Goal: Navigation & Orientation: Find specific page/section

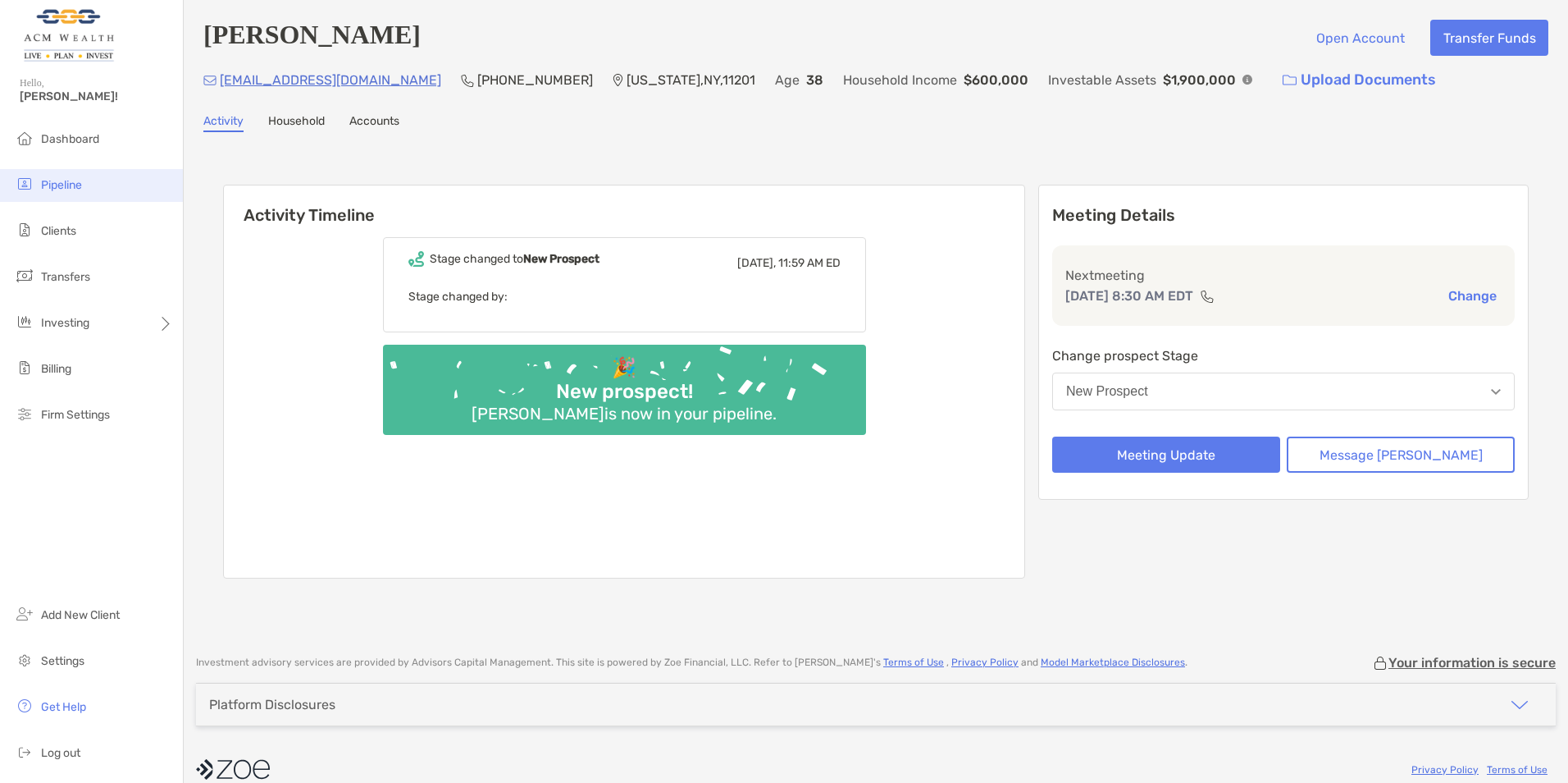
click at [51, 172] on li "Pipeline" at bounding box center [91, 185] width 183 height 32
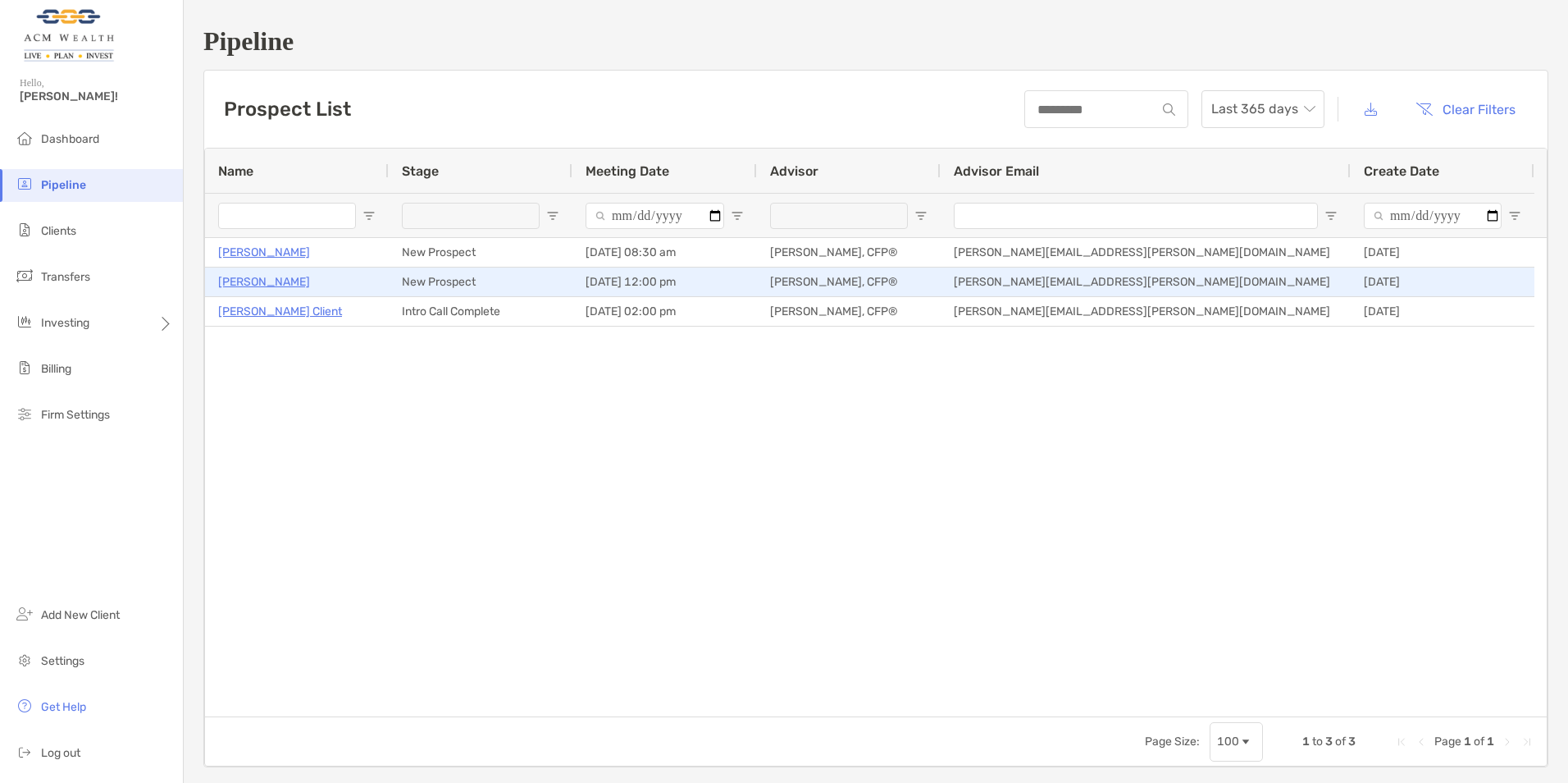
click at [255, 282] on p "Elliot Kass" at bounding box center [264, 282] width 92 height 21
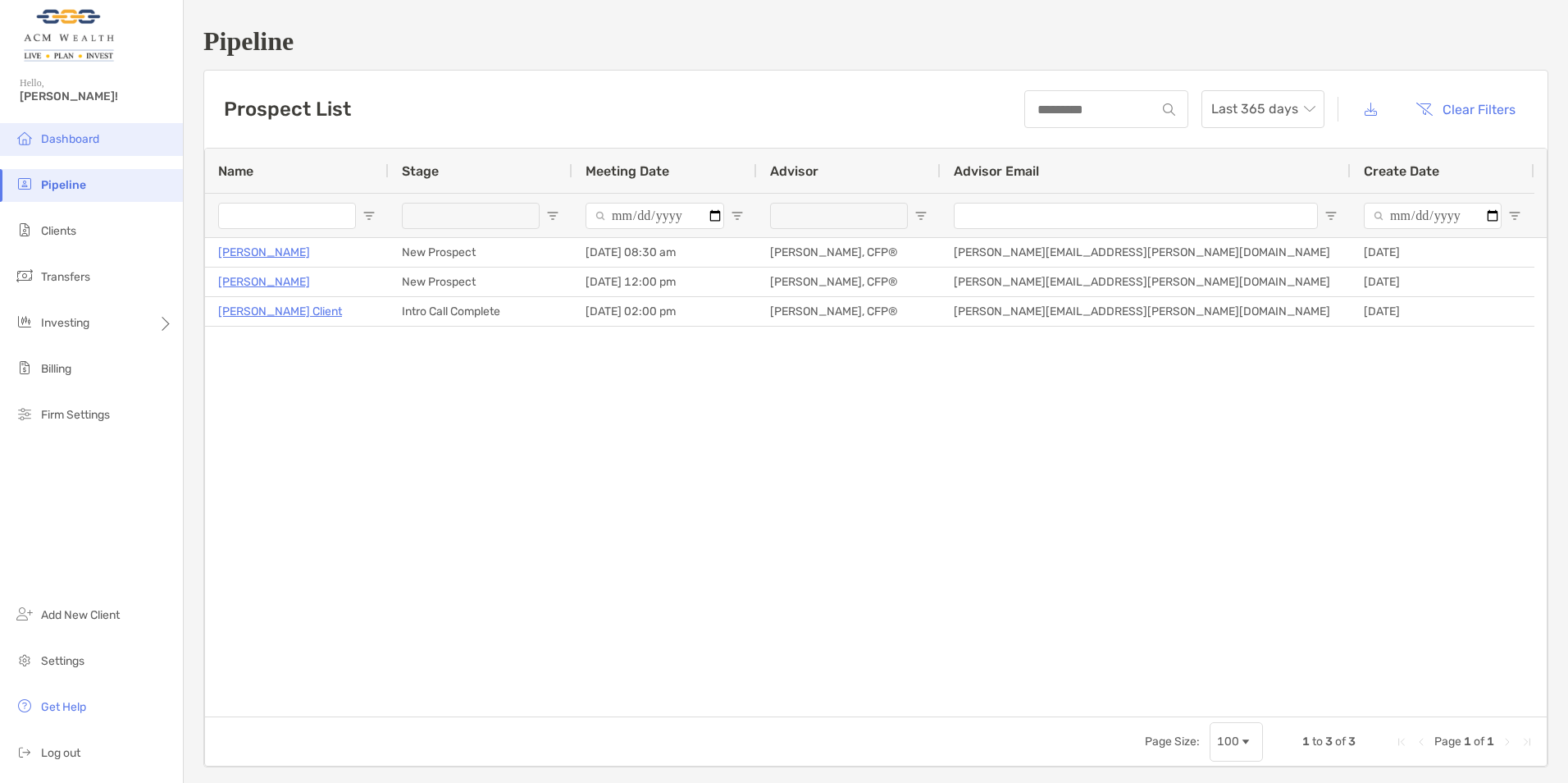
click at [57, 132] on span "Dashboard" at bounding box center [70, 139] width 58 height 14
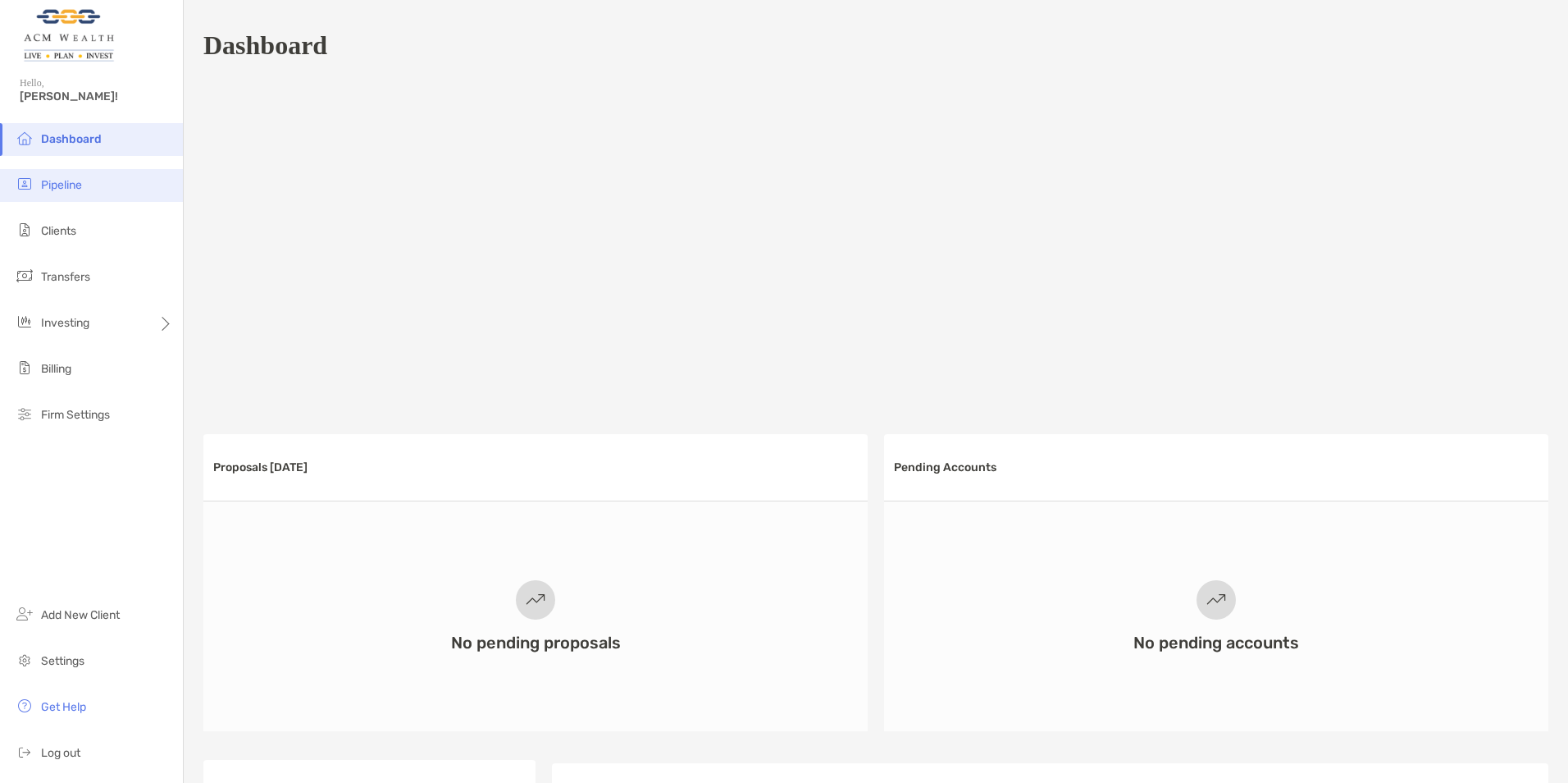
click at [62, 185] on span "Pipeline" at bounding box center [62, 184] width 41 height 14
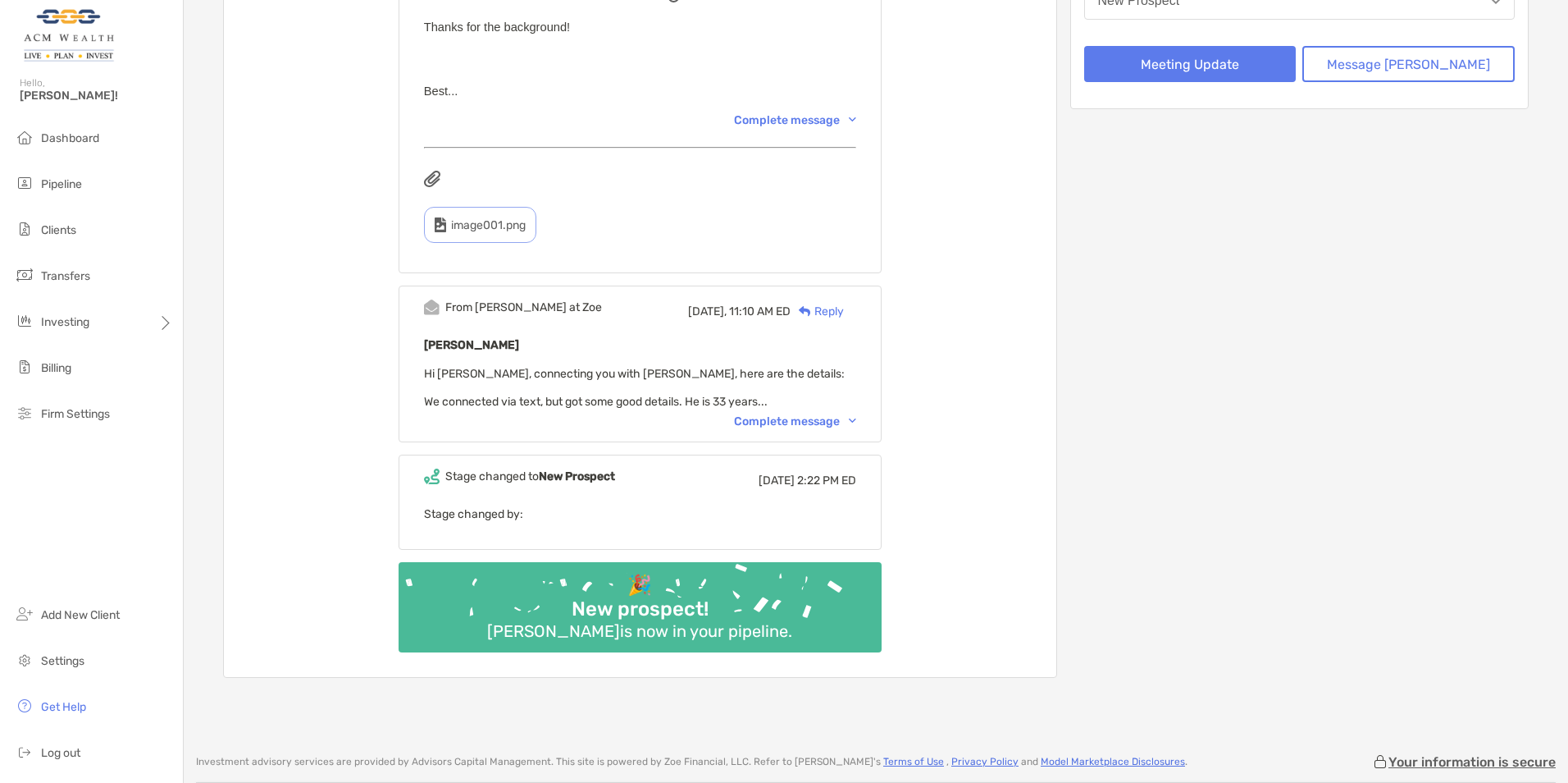
scroll to position [410, 0]
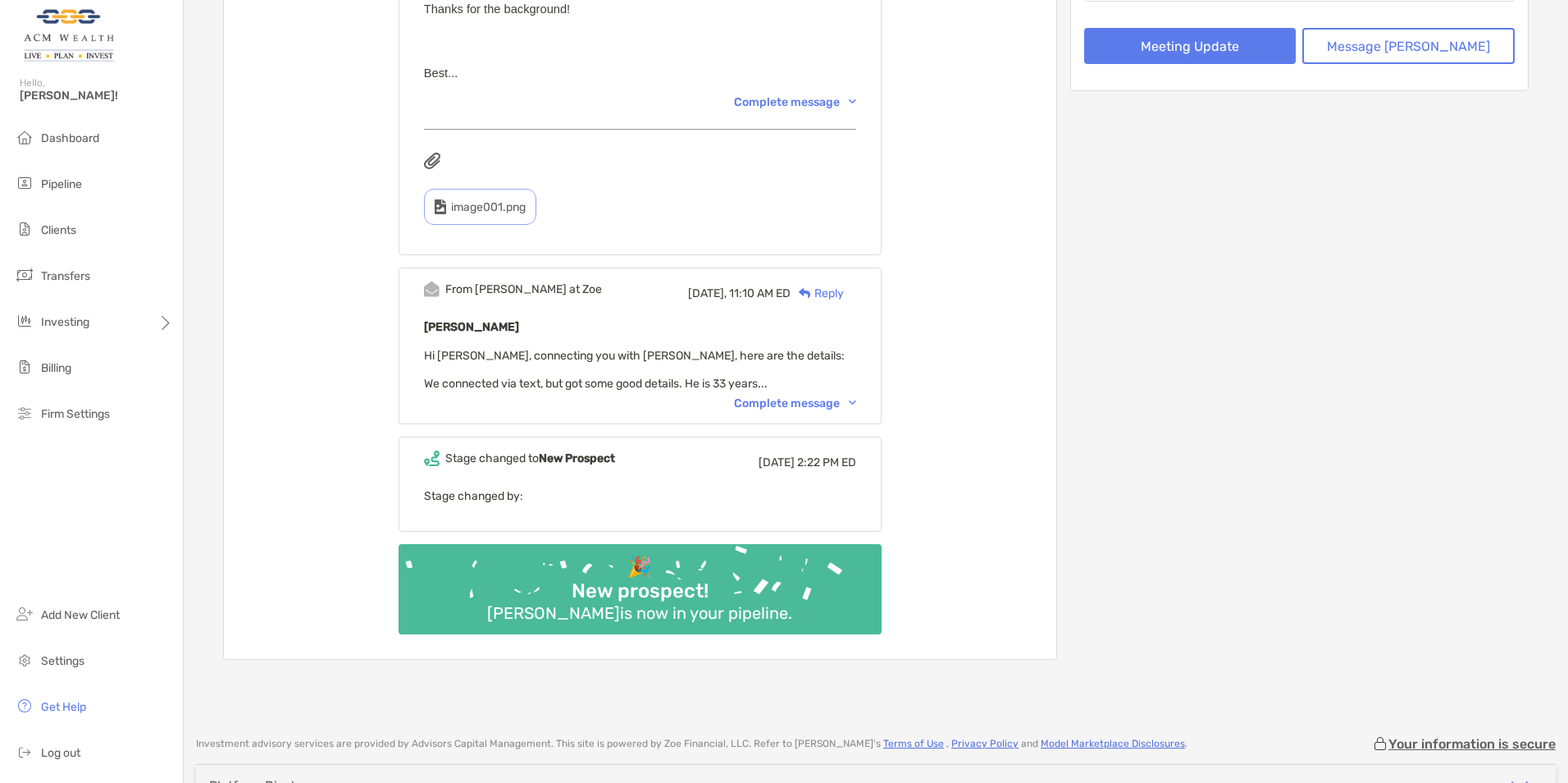
click at [803, 404] on div "Complete message" at bounding box center [795, 402] width 122 height 14
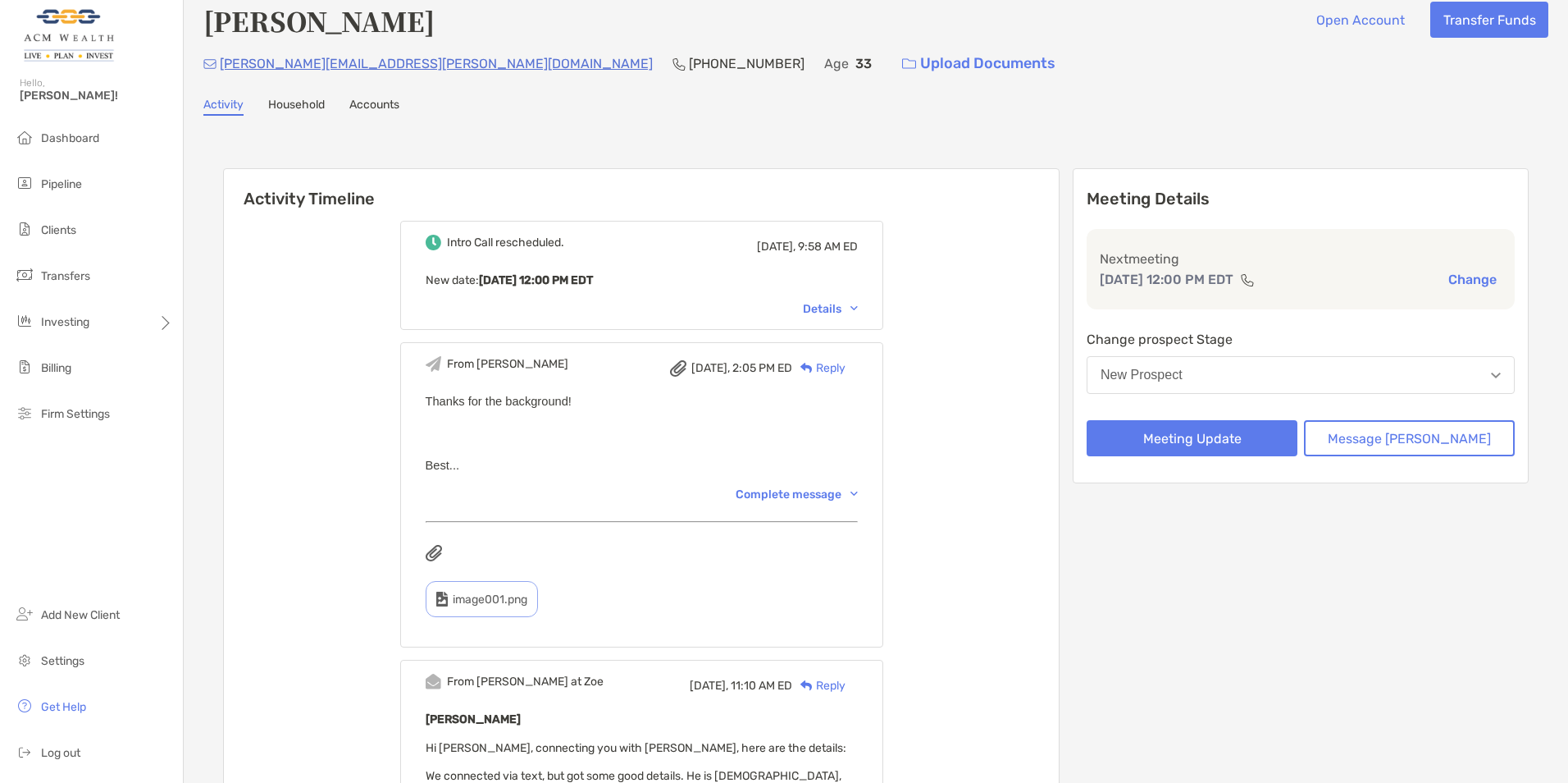
scroll to position [0, 0]
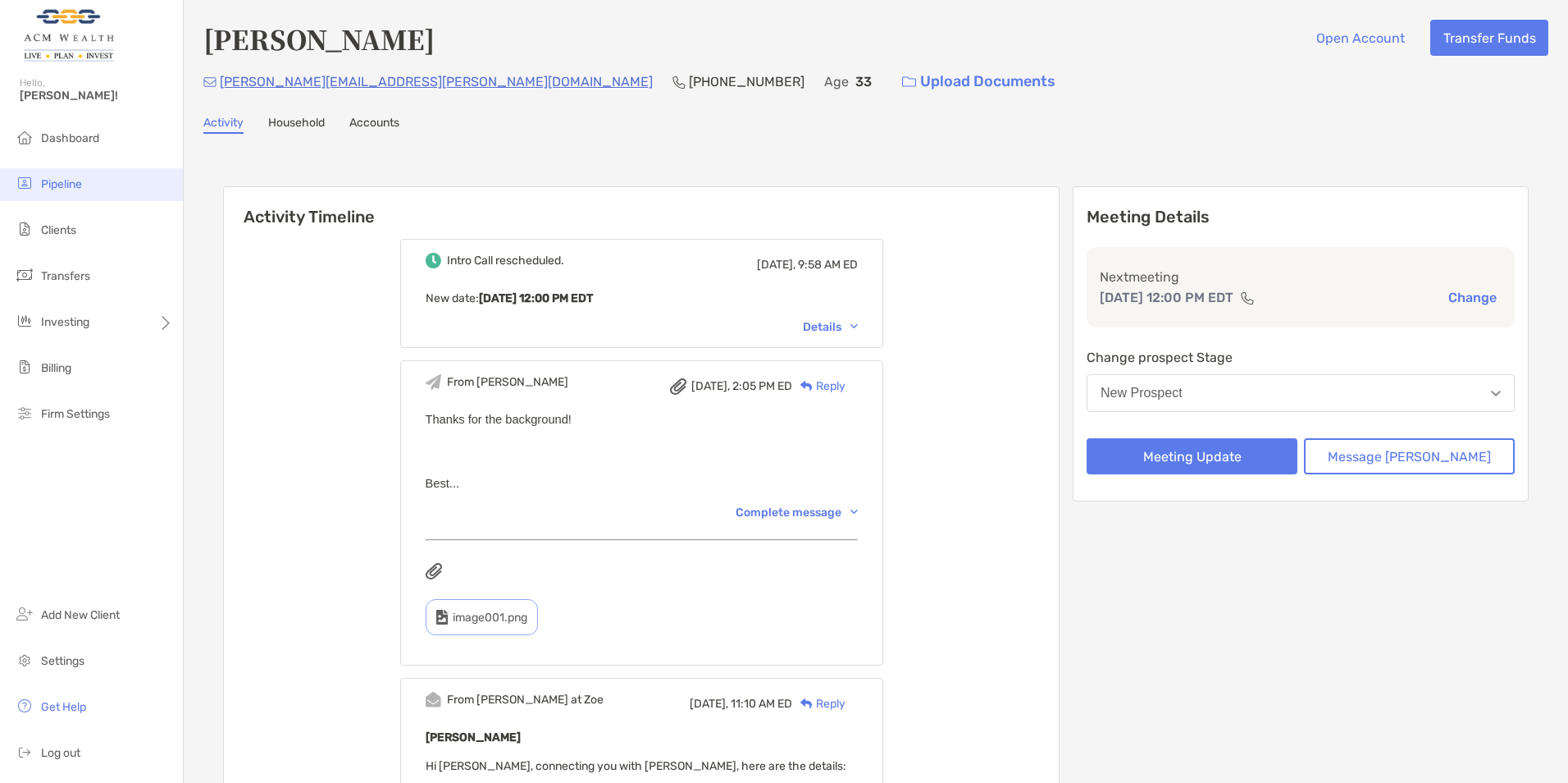
click at [66, 178] on span "Pipeline" at bounding box center [62, 184] width 41 height 14
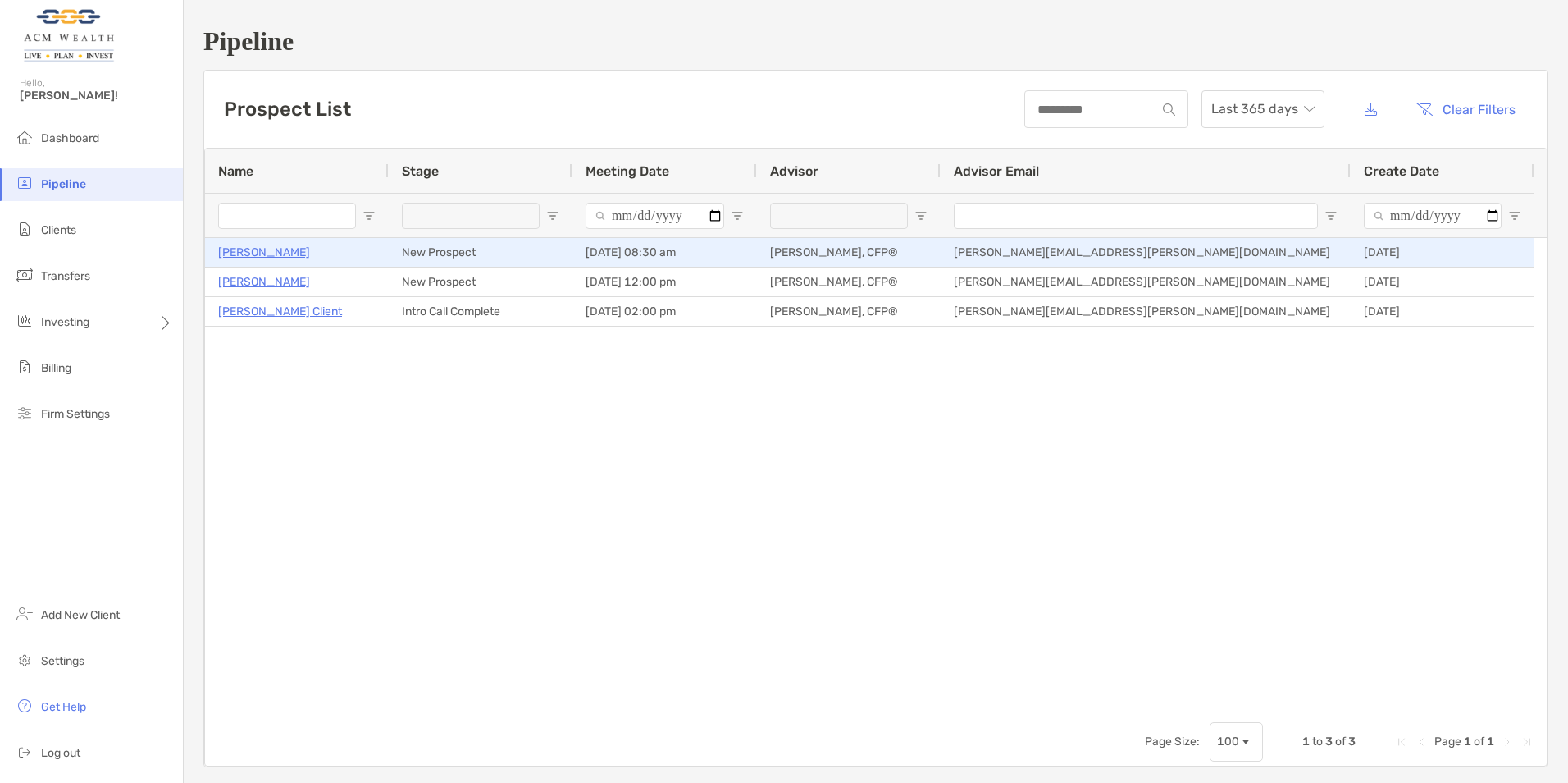
click at [246, 252] on p "[PERSON_NAME]" at bounding box center [264, 252] width 92 height 21
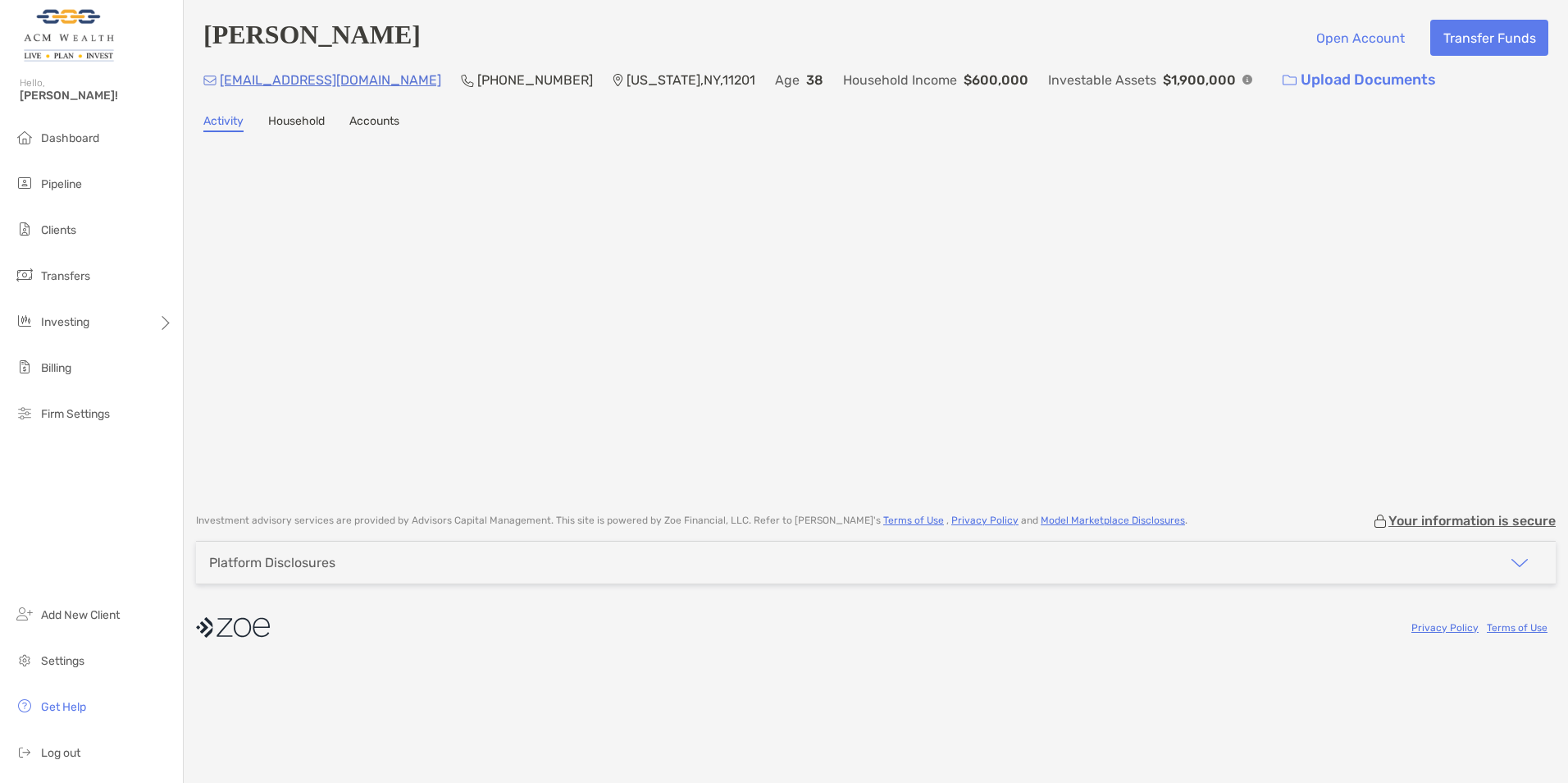
click at [285, 120] on link "Household" at bounding box center [296, 123] width 57 height 18
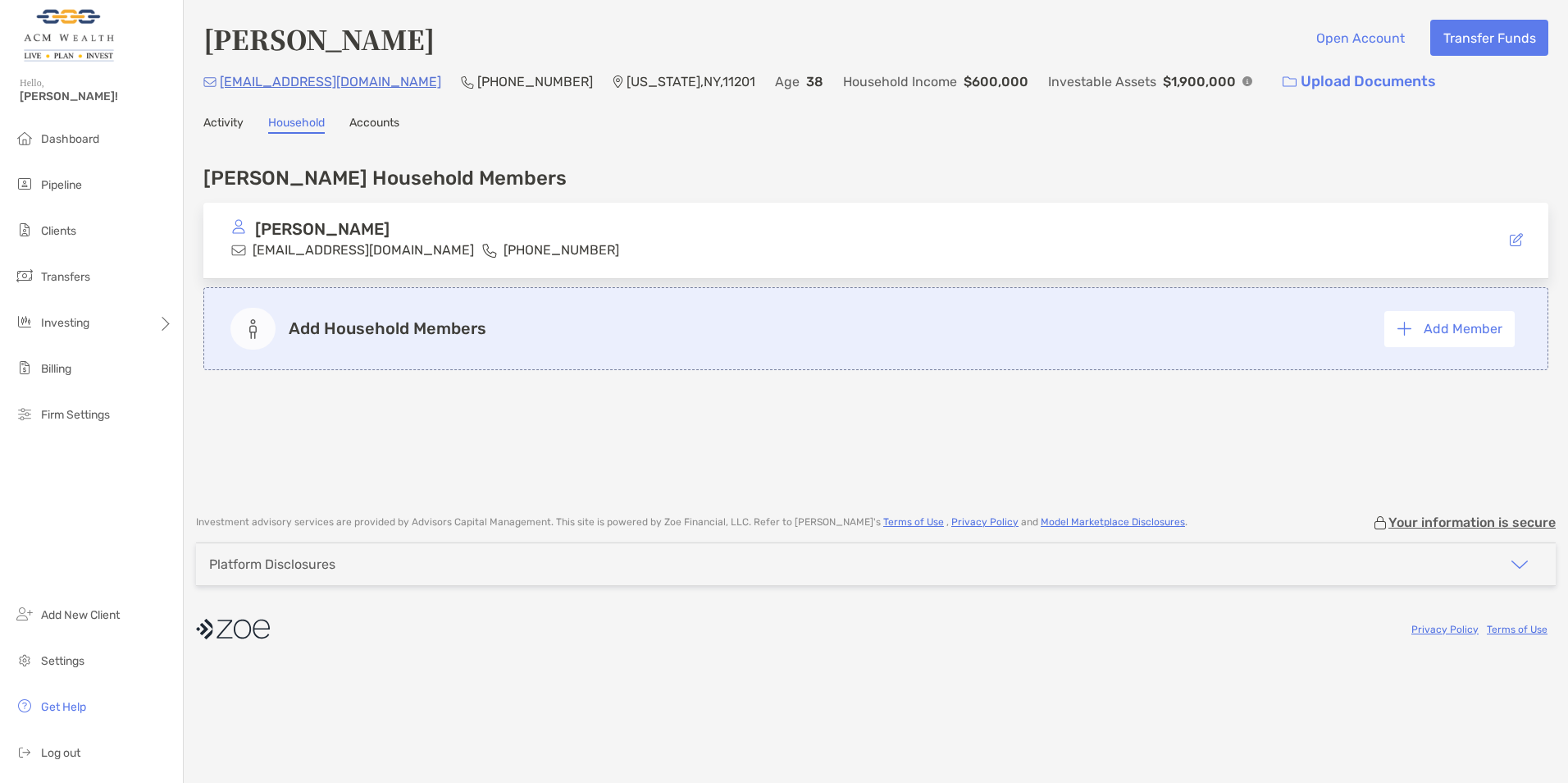
click at [381, 127] on link "Accounts" at bounding box center [374, 125] width 50 height 18
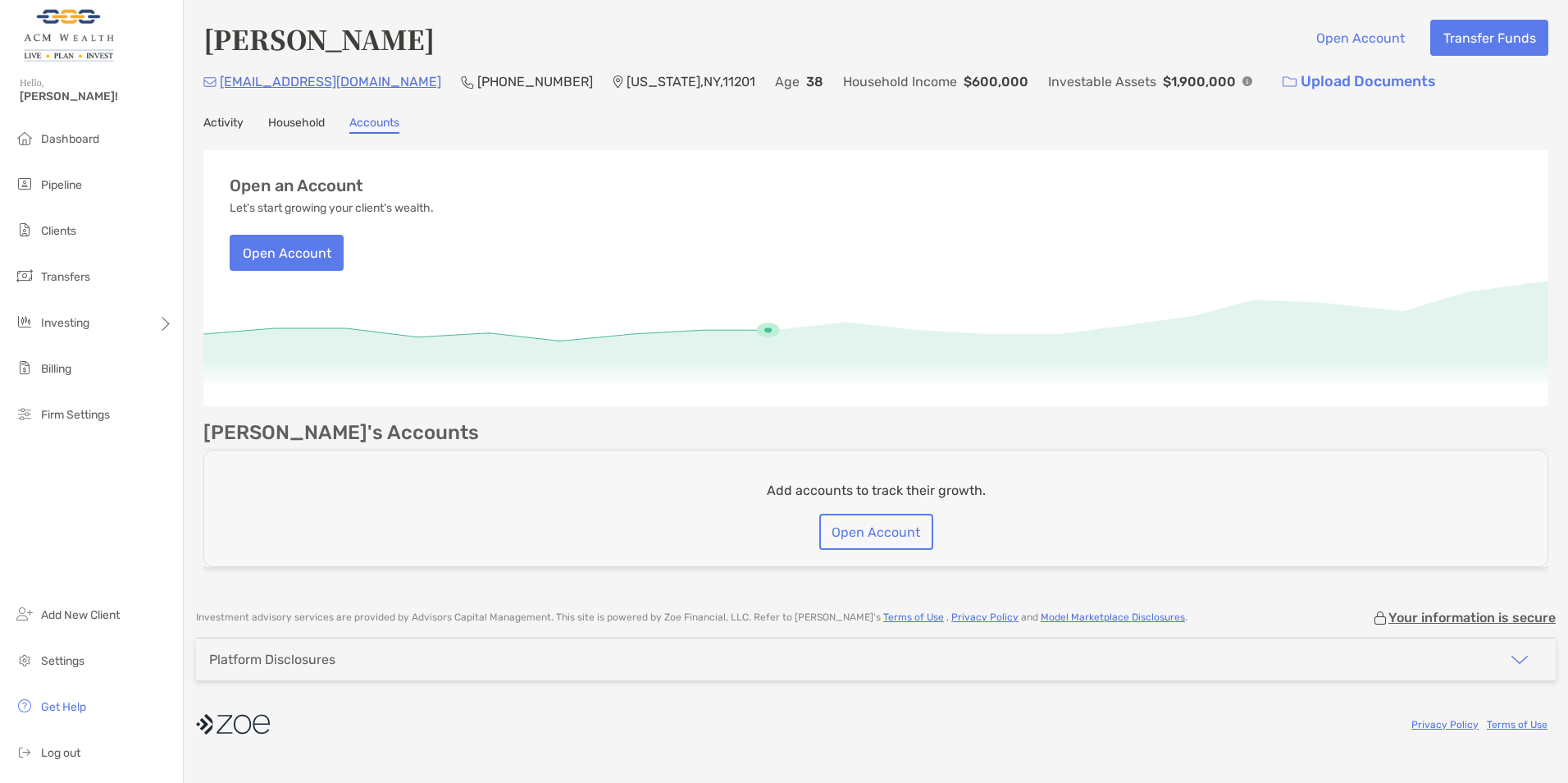
click at [225, 120] on link "Activity" at bounding box center [223, 125] width 40 height 18
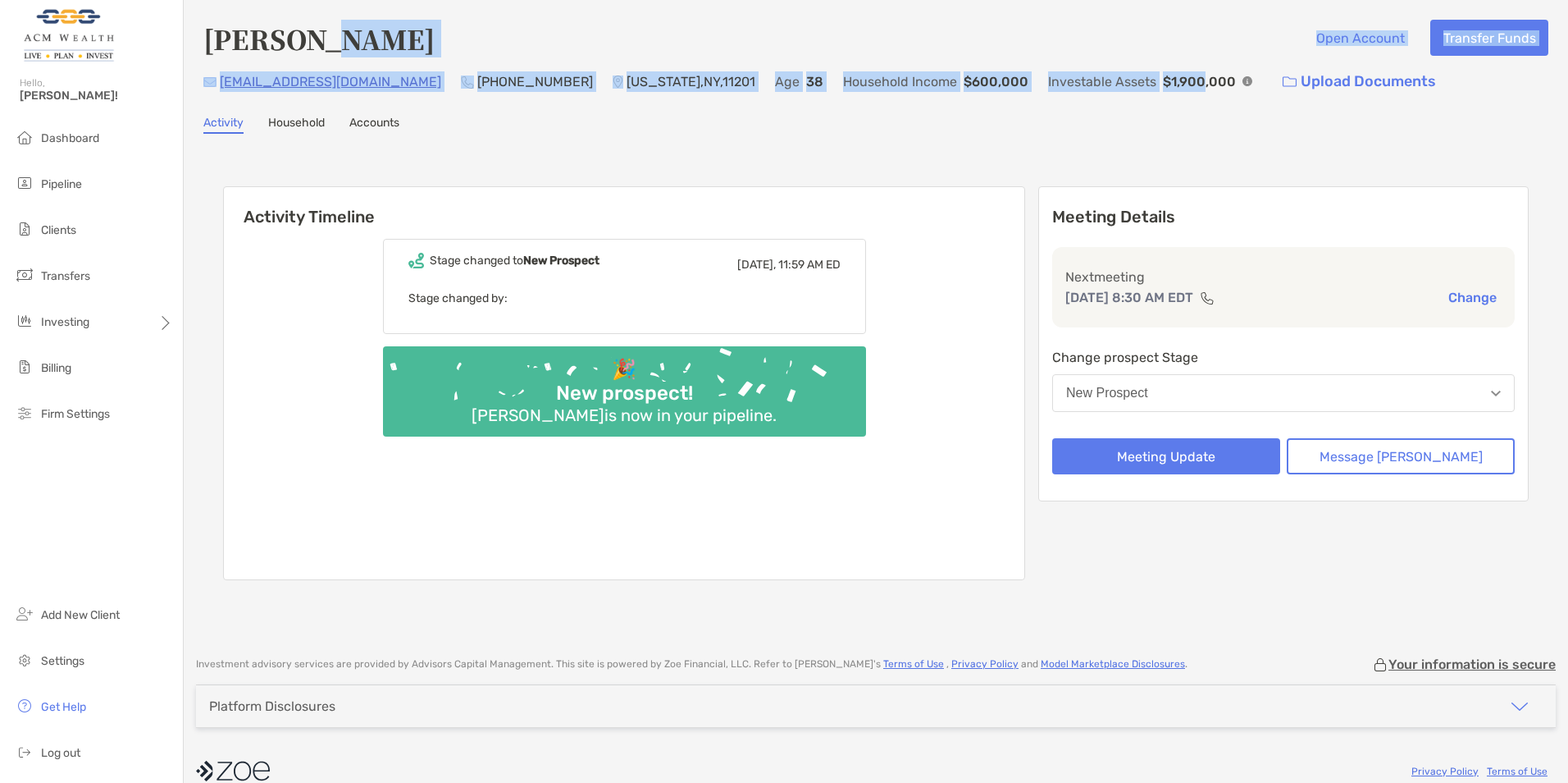
drag, startPoint x: 1069, startPoint y: 64, endPoint x: 322, endPoint y: 38, distance: 747.5
click at [321, 38] on div "Jake Levy Open Account Transfer Funds jakeblevy@gmail.com (646) 342-3342 New Yo…" at bounding box center [875, 59] width 1345 height 79
drag, startPoint x: 322, startPoint y: 38, endPoint x: 203, endPoint y: 35, distance: 119.0
click at [204, 35] on h4 "[PERSON_NAME]" at bounding box center [318, 39] width 231 height 38
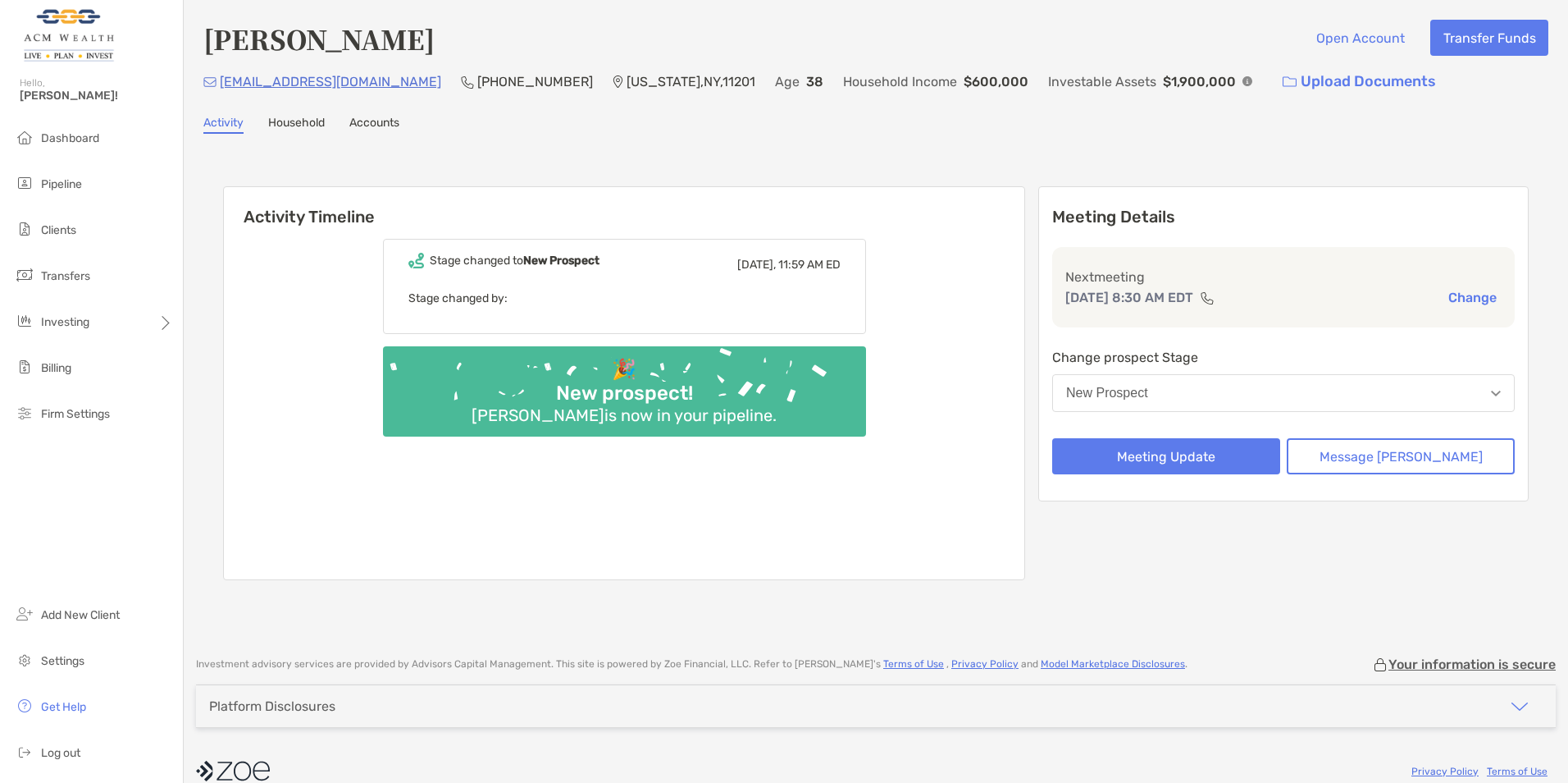
drag, startPoint x: 188, startPoint y: 39, endPoint x: 204, endPoint y: 41, distance: 16.1
click at [202, 41] on div "Jake Levy Open Account Transfer Funds jakeblevy@gmail.com (646) 342-3342 New Yo…" at bounding box center [875, 320] width 1384 height 640
click at [217, 41] on h4 "Jake Levy" at bounding box center [318, 39] width 231 height 38
drag, startPoint x: 228, startPoint y: 40, endPoint x: 244, endPoint y: 39, distance: 16.0
click at [243, 39] on h4 "Jake Levy" at bounding box center [318, 39] width 231 height 38
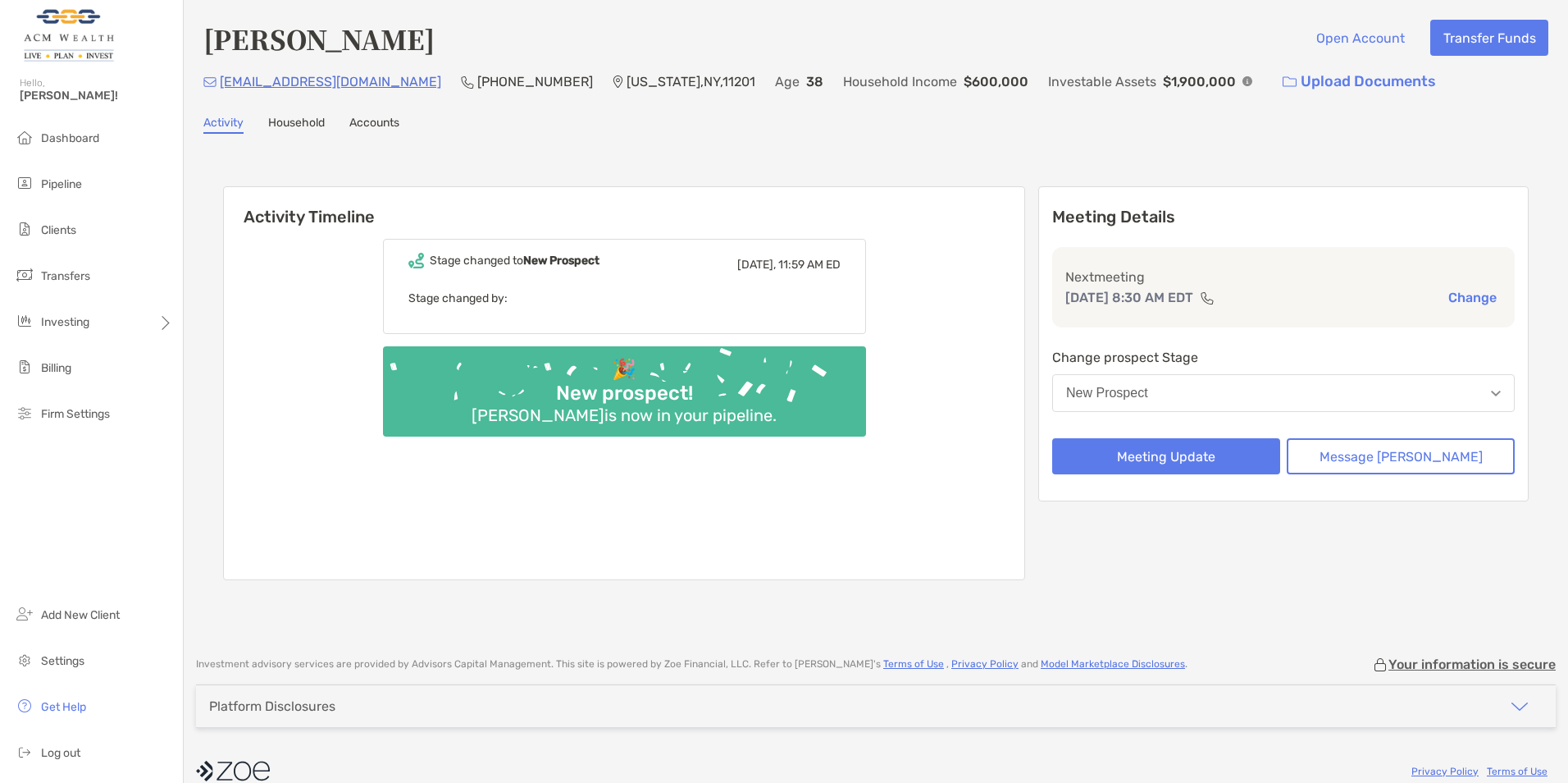
drag, startPoint x: 244, startPoint y: 39, endPoint x: 193, endPoint y: 35, distance: 51.2
click at [193, 35] on div "Jake Levy Open Account Transfer Funds jakeblevy@gmail.com (646) 342-3342 New Yo…" at bounding box center [875, 320] width 1384 height 640
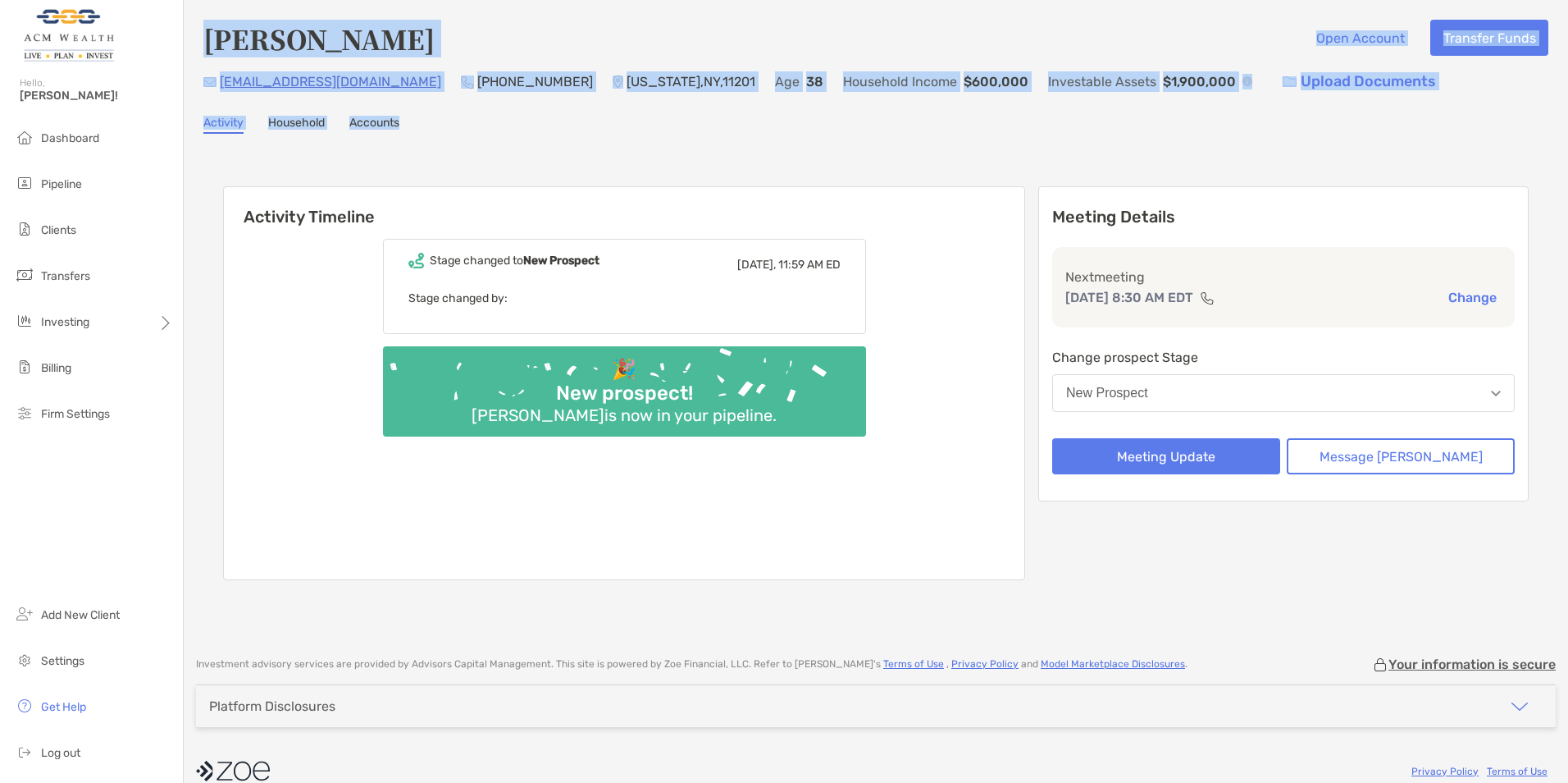
drag, startPoint x: 203, startPoint y: 41, endPoint x: 772, endPoint y: 107, distance: 572.8
click at [772, 107] on div "Jake Levy Open Account Transfer Funds jakeblevy@gmail.com (646) 342-3342 New Yo…" at bounding box center [875, 320] width 1384 height 640
copy div "Jake Levy Open Account Transfer Funds jakeblevy@gmail.com (646) 342-3342 New Yo…"
click at [487, 135] on div "Jake Levy Open Account Transfer Funds jakeblevy@gmail.com (646) 342-3342 New Yo…" at bounding box center [875, 320] width 1384 height 640
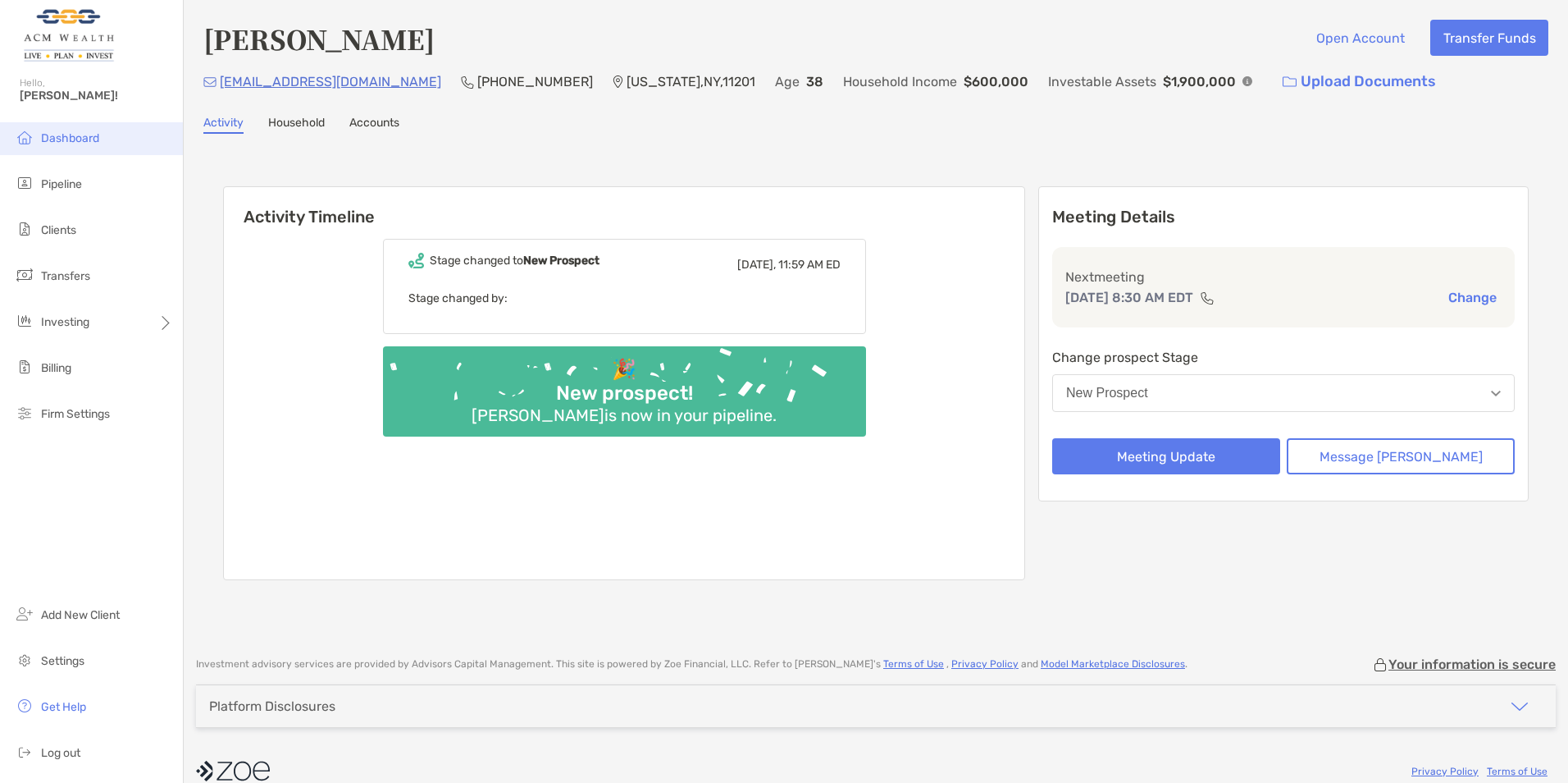
click at [88, 140] on span "Dashboard" at bounding box center [70, 138] width 58 height 14
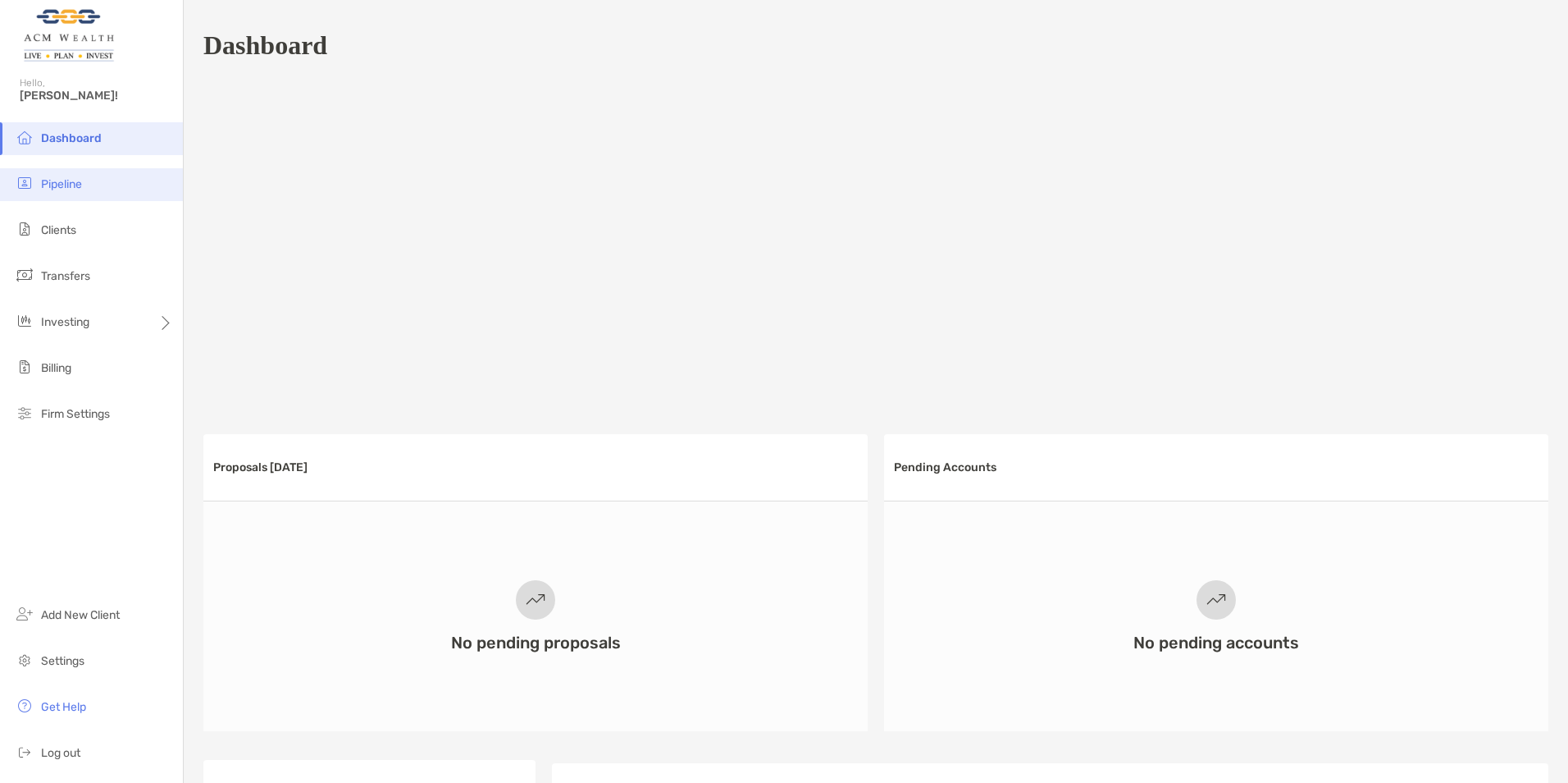
click at [65, 187] on span "Pipeline" at bounding box center [62, 184] width 41 height 14
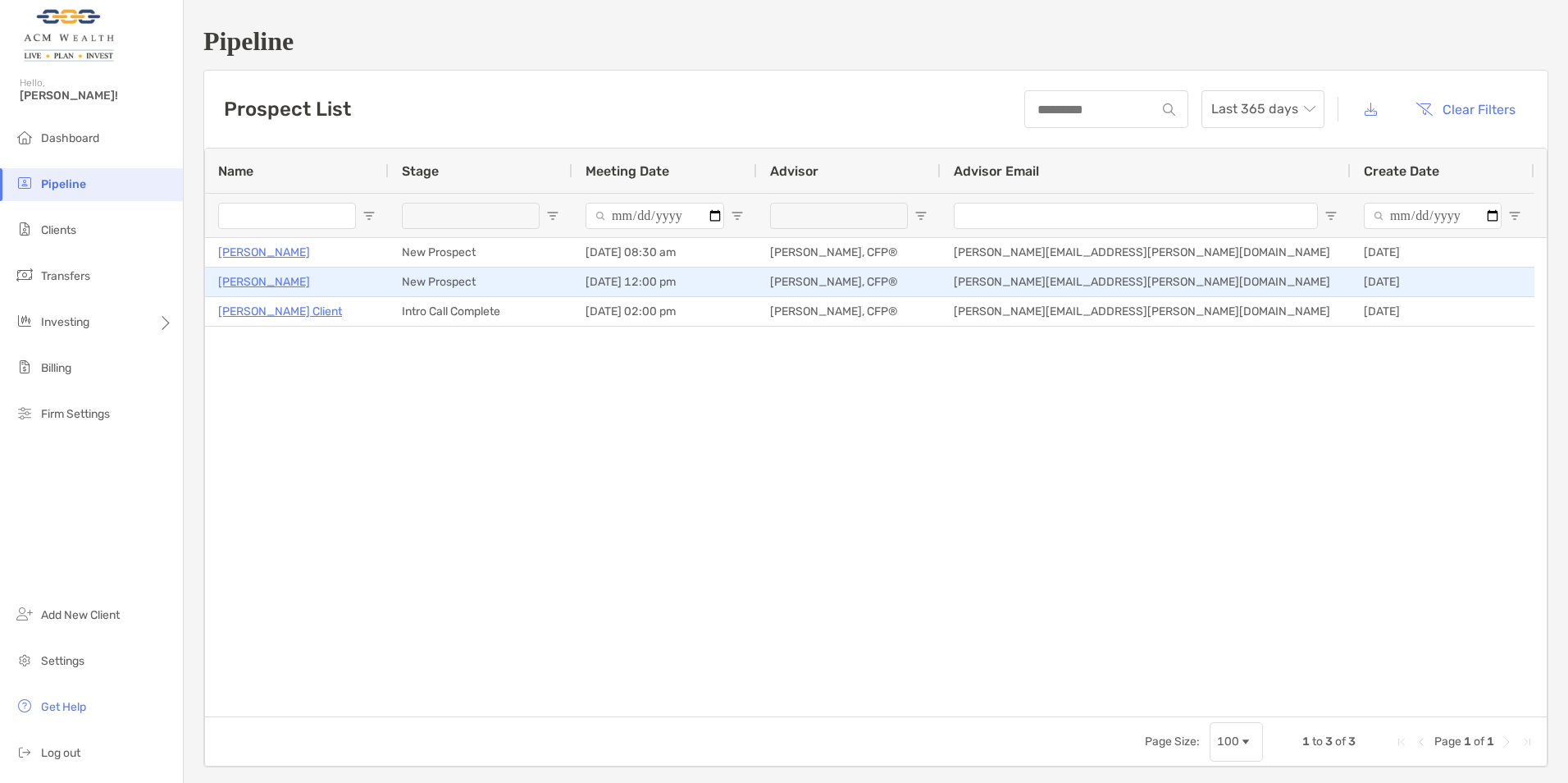
click at [228, 278] on p "[PERSON_NAME]" at bounding box center [264, 282] width 92 height 21
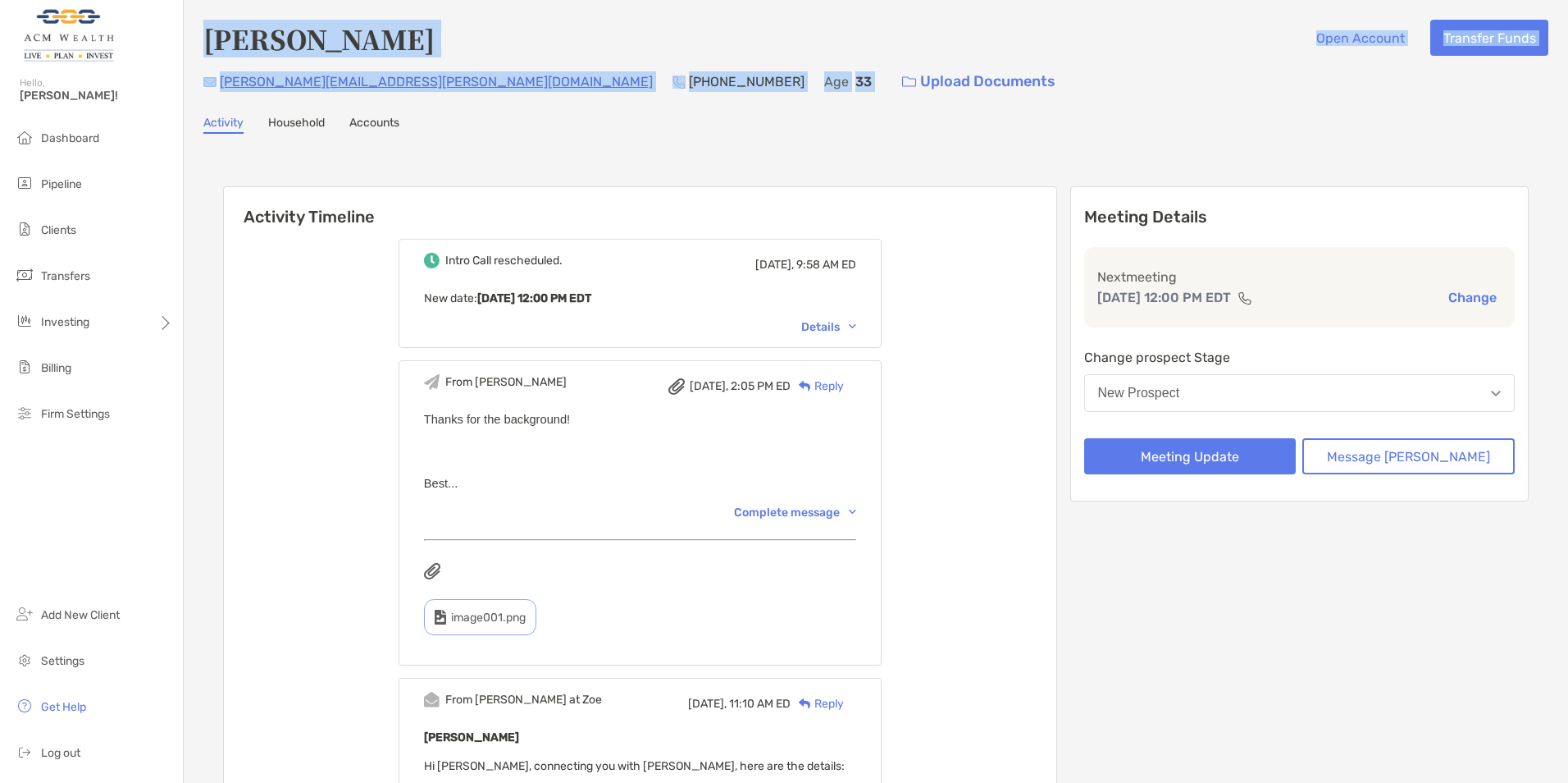
drag, startPoint x: 557, startPoint y: 81, endPoint x: 208, endPoint y: 42, distance: 351.2
click at [208, 42] on div "[PERSON_NAME] Open Account Transfer Funds [PERSON_NAME][EMAIL_ADDRESS][PERSON_N…" at bounding box center [875, 59] width 1345 height 79
copy div "[PERSON_NAME] Open Account Transfer Funds [PERSON_NAME][EMAIL_ADDRESS][PERSON_N…"
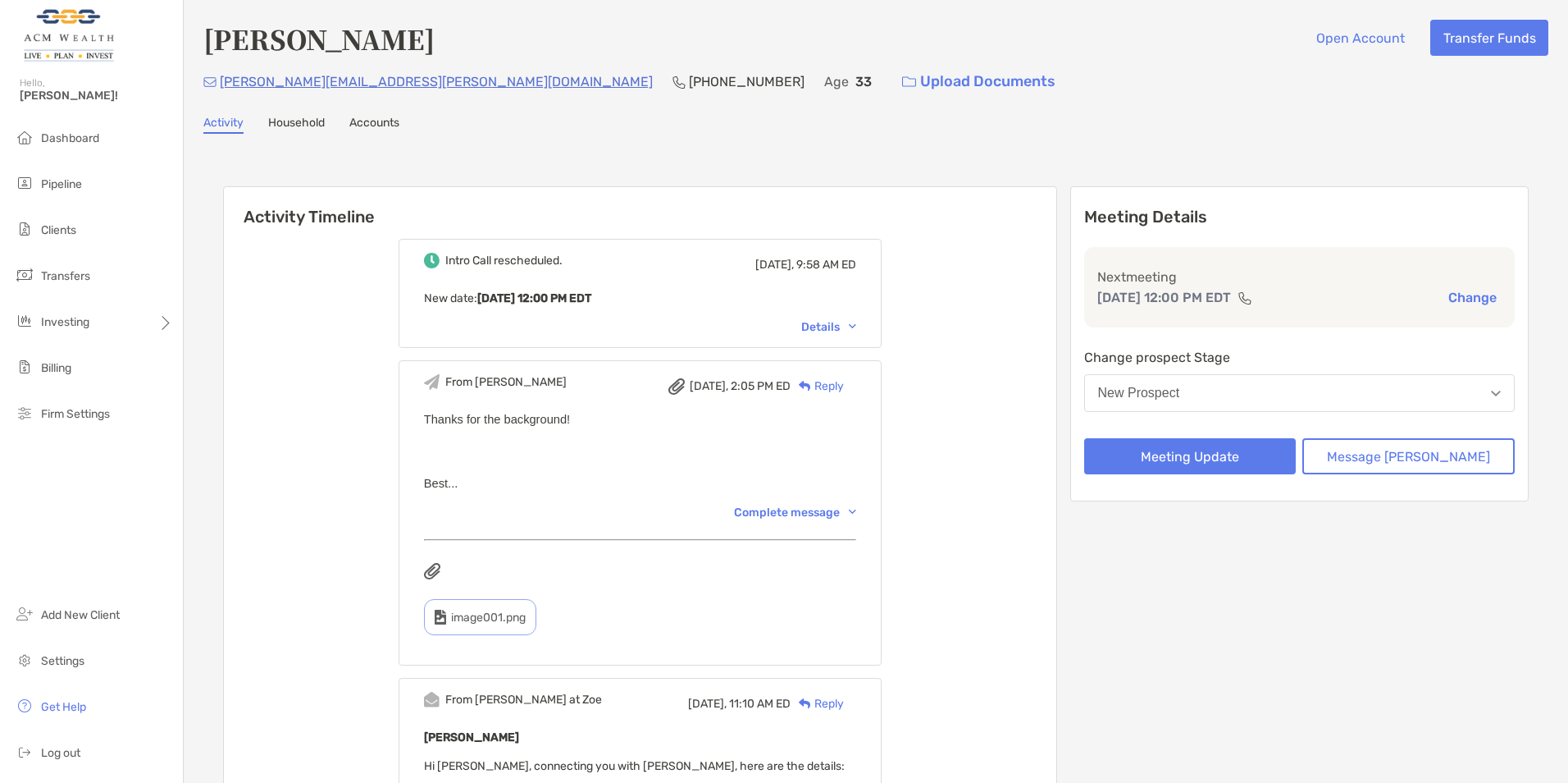
click at [368, 365] on div "Intro Call rescheduled. [DATE], 9:58 AM ED New date : [DATE] 12:00 PM EDT Detai…" at bounding box center [640, 648] width 832 height 842
click at [76, 141] on span "Dashboard" at bounding box center [70, 138] width 58 height 14
